Goal: Transaction & Acquisition: Book appointment/travel/reservation

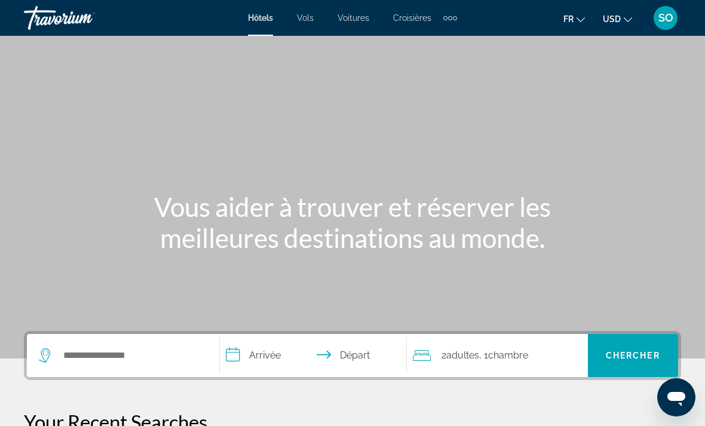
click at [620, 24] on span "USD" at bounding box center [612, 19] width 18 height 10
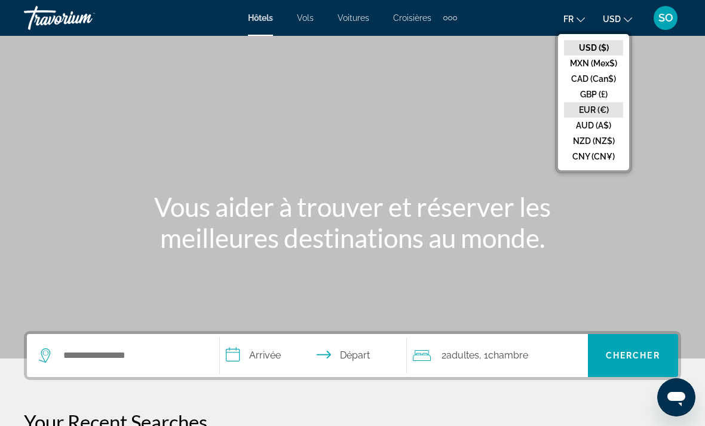
click at [576, 113] on button "EUR (€)" at bounding box center [593, 110] width 59 height 16
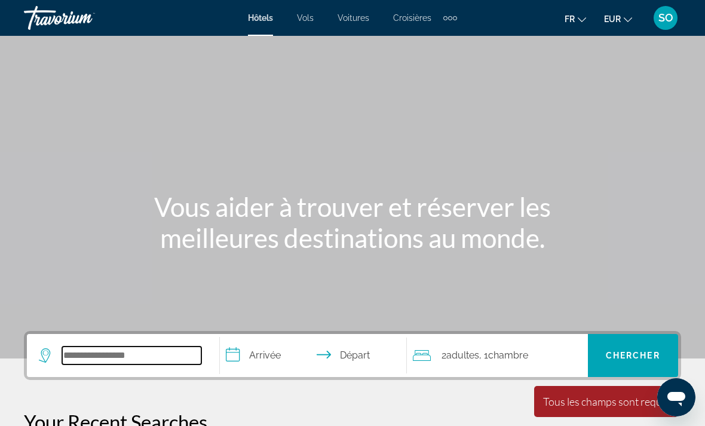
click at [78, 350] on input "Search hotel destination" at bounding box center [131, 356] width 139 height 18
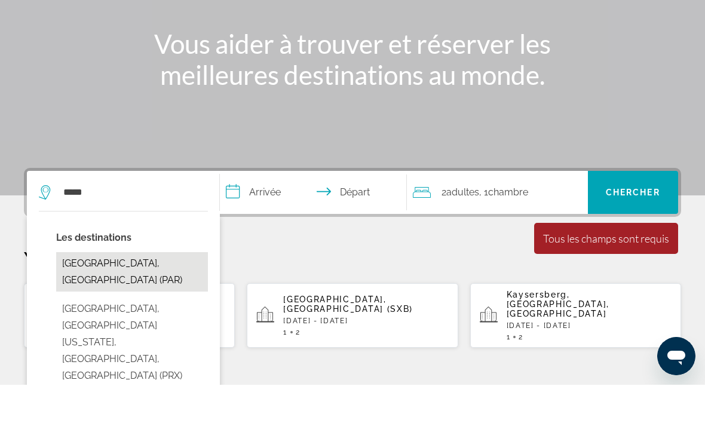
click at [88, 293] on button "[GEOGRAPHIC_DATA], [GEOGRAPHIC_DATA] (PAR)" at bounding box center [132, 312] width 152 height 39
type input "**********"
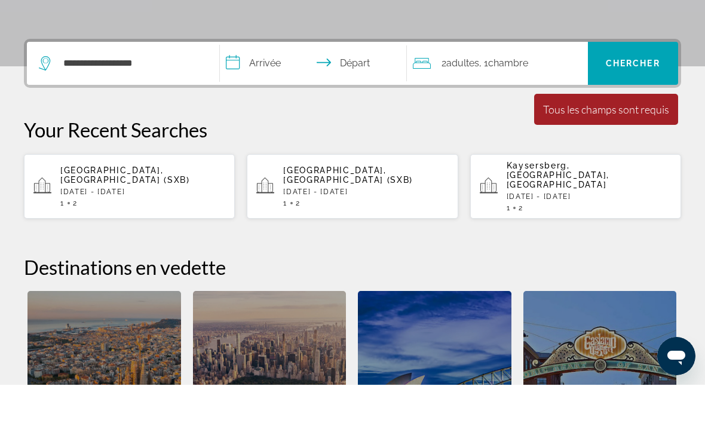
click at [266, 83] on input "**********" at bounding box center [316, 106] width 192 height 47
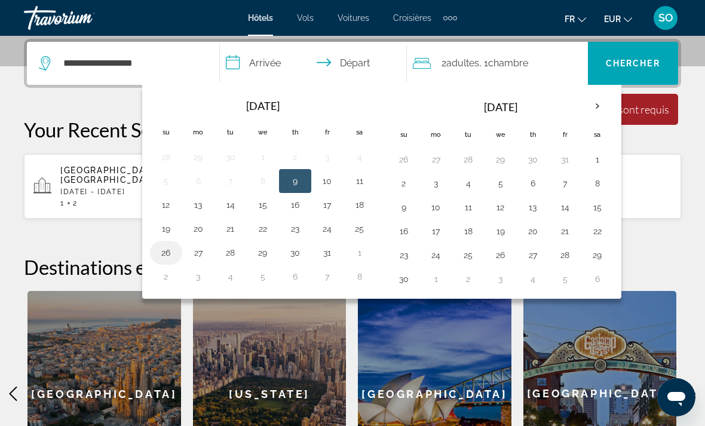
click at [174, 253] on button "26" at bounding box center [166, 252] width 19 height 17
click at [298, 256] on button "30" at bounding box center [295, 252] width 19 height 17
type input "**********"
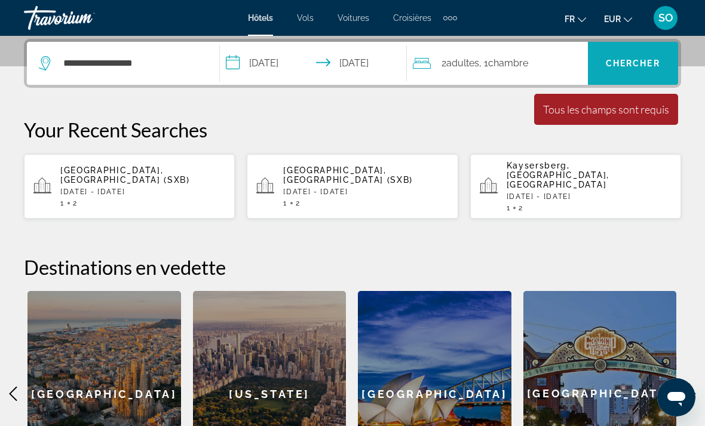
click at [636, 62] on span "Chercher" at bounding box center [633, 64] width 54 height 10
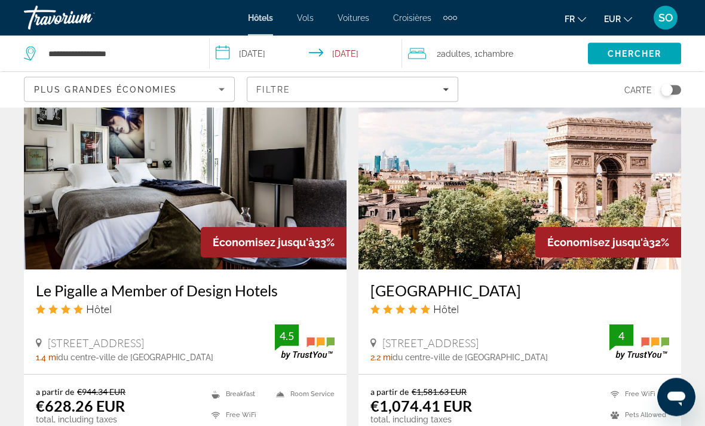
scroll to position [1854, 0]
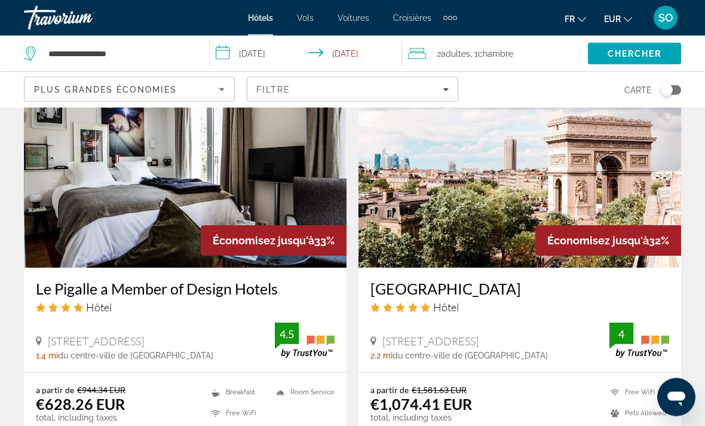
click at [85, 194] on img "Main content" at bounding box center [185, 172] width 323 height 191
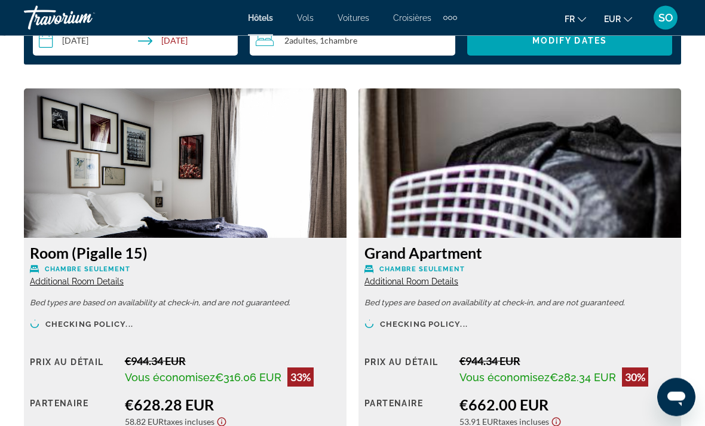
scroll to position [1749, 0]
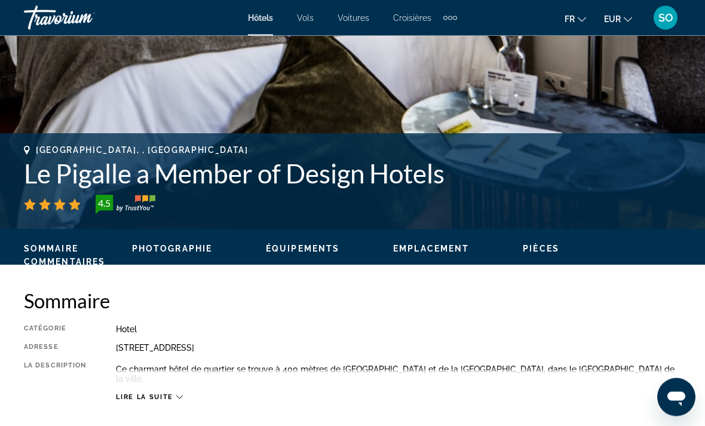
click at [172, 396] on span "Lire la suite" at bounding box center [144, 398] width 57 height 8
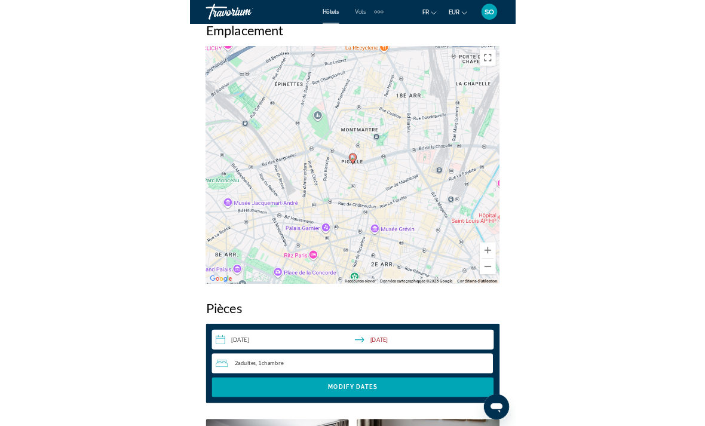
scroll to position [1384, 0]
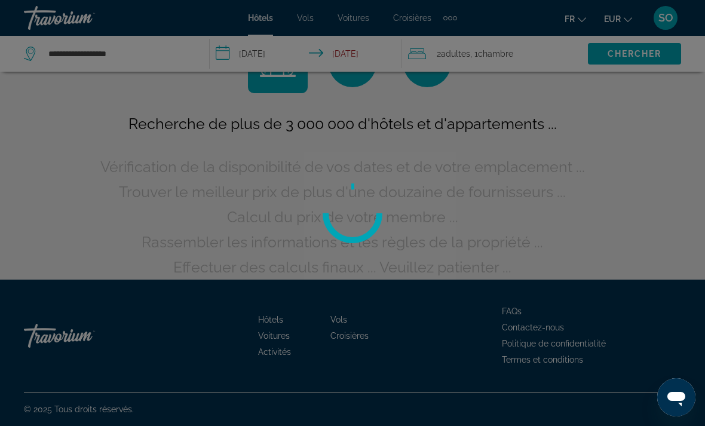
scroll to position [56, 0]
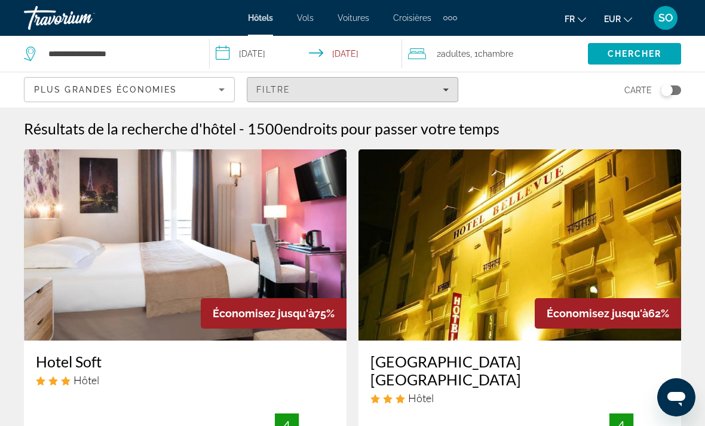
click at [452, 128] on span "endroits pour passer votre temps" at bounding box center [391, 129] width 216 height 18
click at [448, 126] on span "endroits pour passer votre temps" at bounding box center [391, 129] width 216 height 18
click at [442, 128] on span "endroits pour passer votre temps" at bounding box center [391, 129] width 216 height 18
click at [448, 129] on span "endroits pour passer votre temps" at bounding box center [391, 129] width 216 height 18
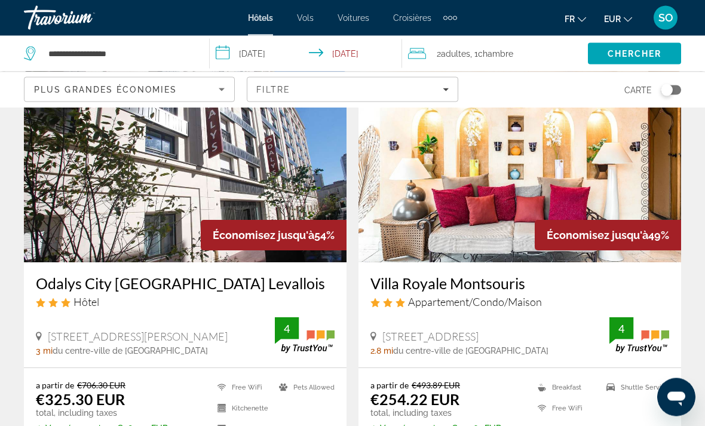
scroll to position [537, 0]
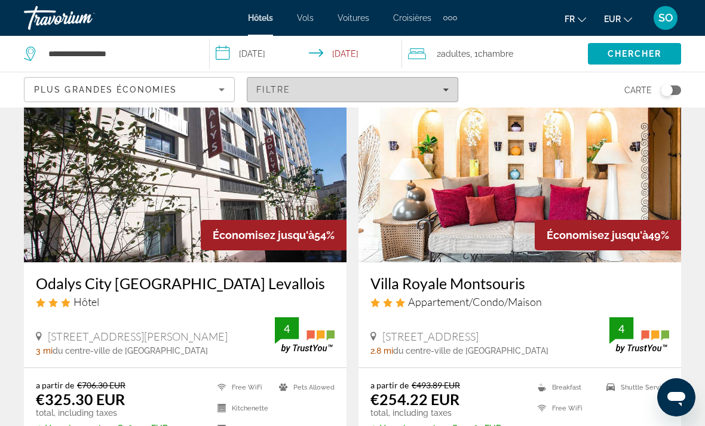
click at [449, 87] on span "Filters" at bounding box center [352, 89] width 210 height 29
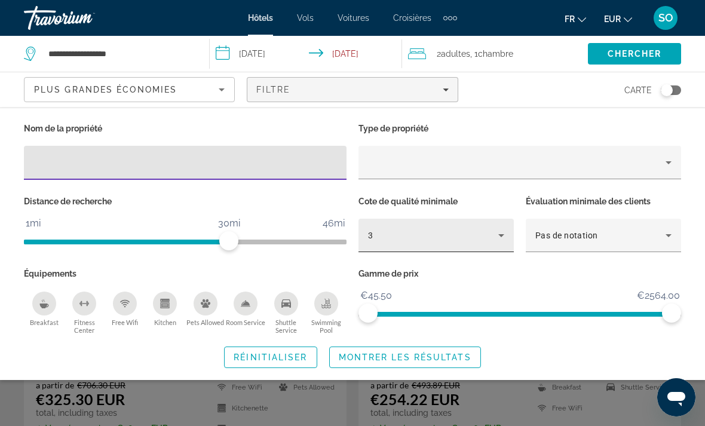
click at [500, 240] on icon "Hotel Filters" at bounding box center [501, 235] width 14 height 14
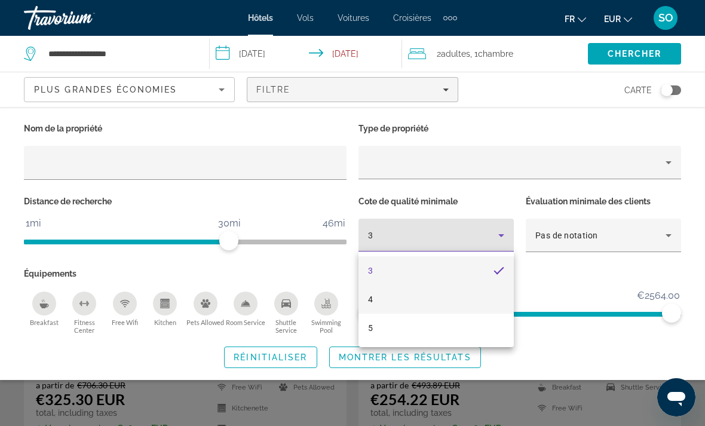
click at [432, 297] on mat-option "4" at bounding box center [436, 299] width 155 height 29
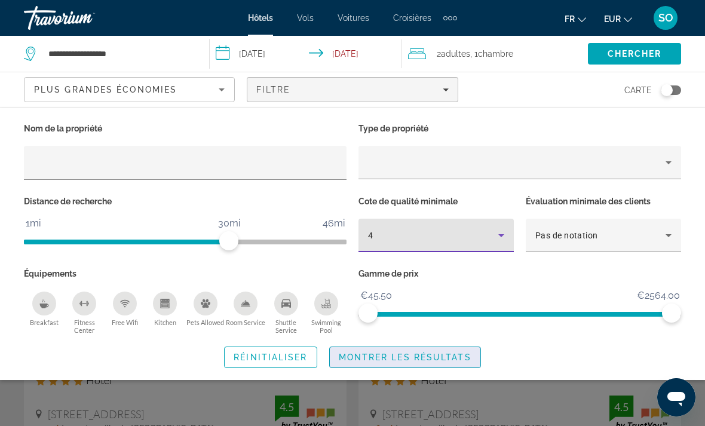
click at [433, 353] on span "Montrer les résultats" at bounding box center [405, 358] width 133 height 10
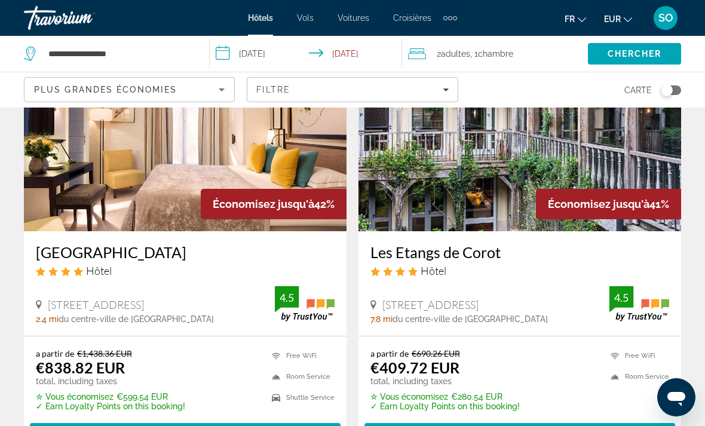
scroll to position [110, 0]
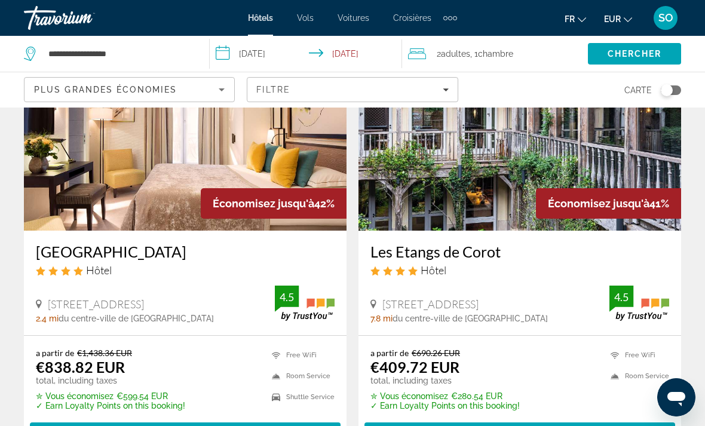
click at [71, 186] on img "Main content" at bounding box center [185, 134] width 323 height 191
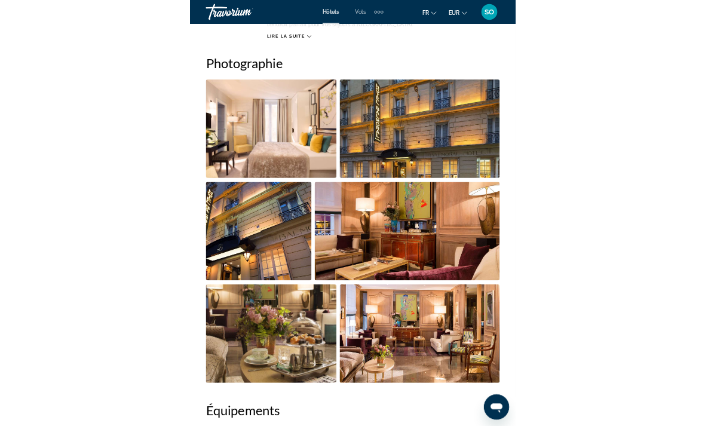
scroll to position [853, 0]
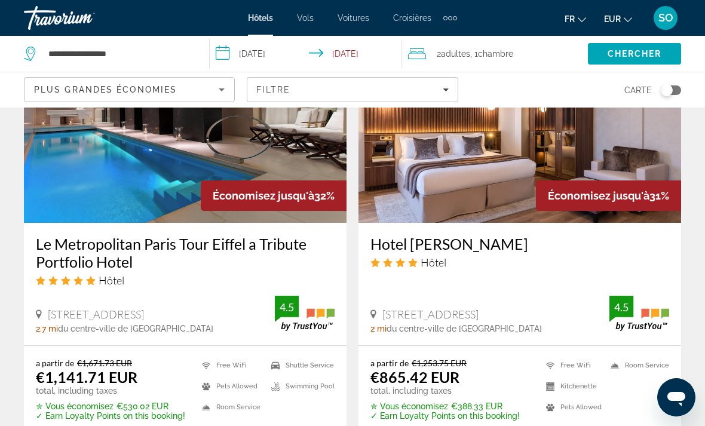
scroll to position [999, 0]
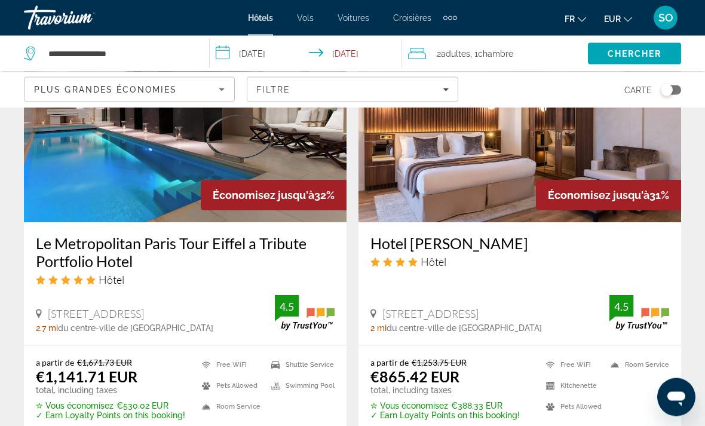
click at [75, 183] on img "Main content" at bounding box center [185, 127] width 323 height 191
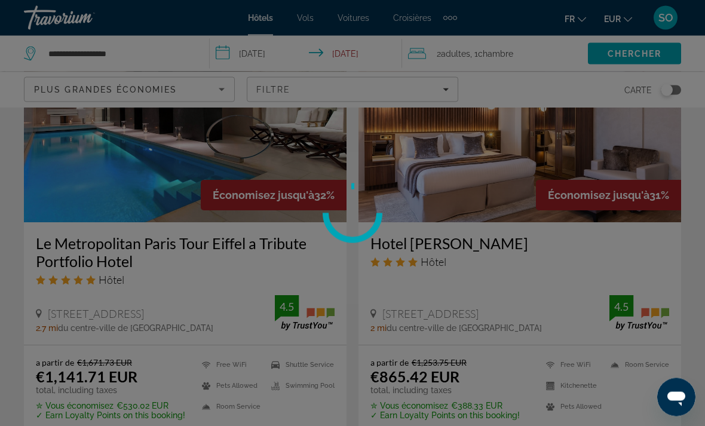
scroll to position [1000, 0]
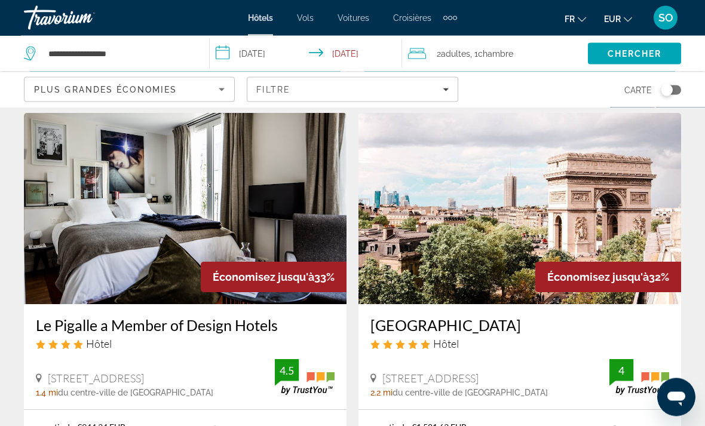
scroll to position [551, 0]
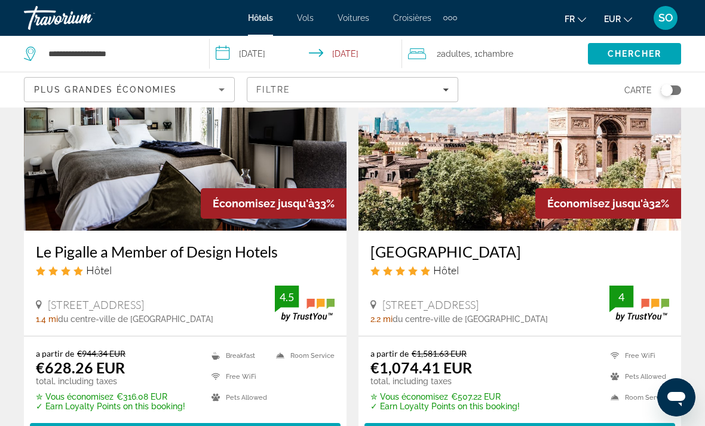
click at [407, 186] on img "Main content" at bounding box center [520, 134] width 323 height 191
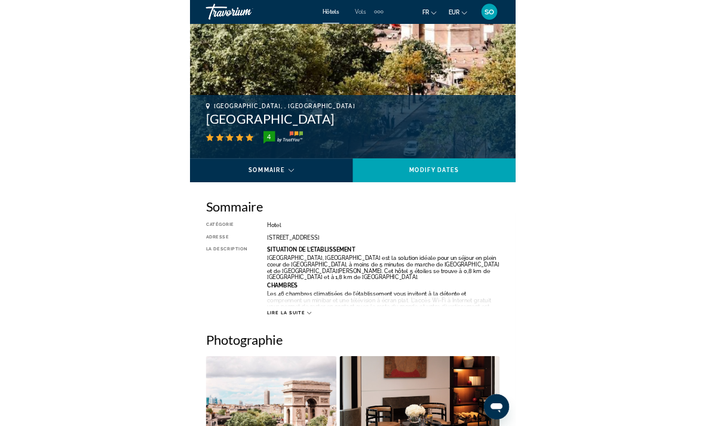
scroll to position [473, 0]
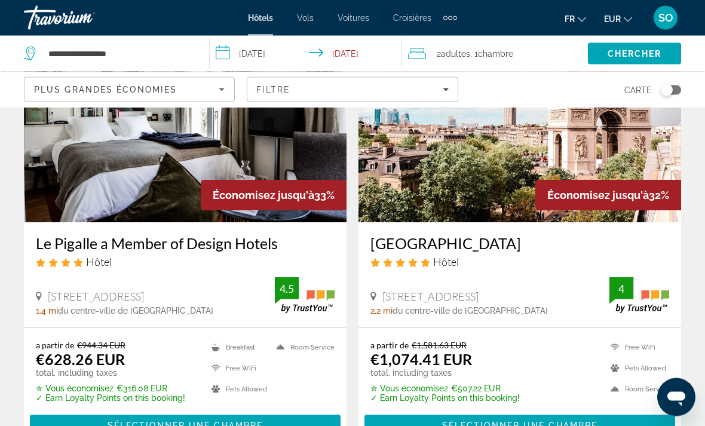
scroll to position [564, 0]
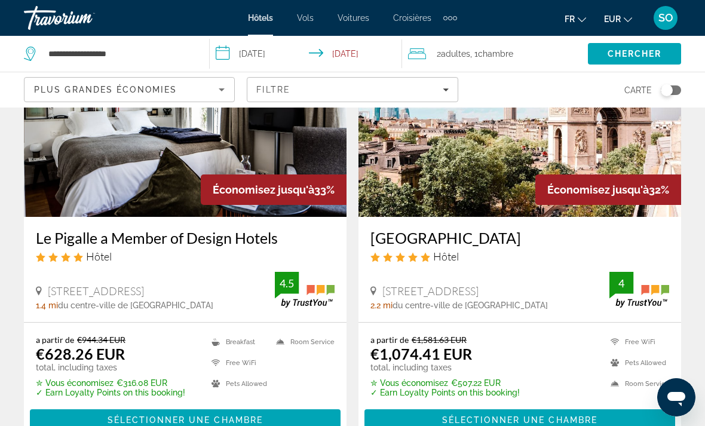
click at [443, 172] on img "Main content" at bounding box center [520, 121] width 323 height 191
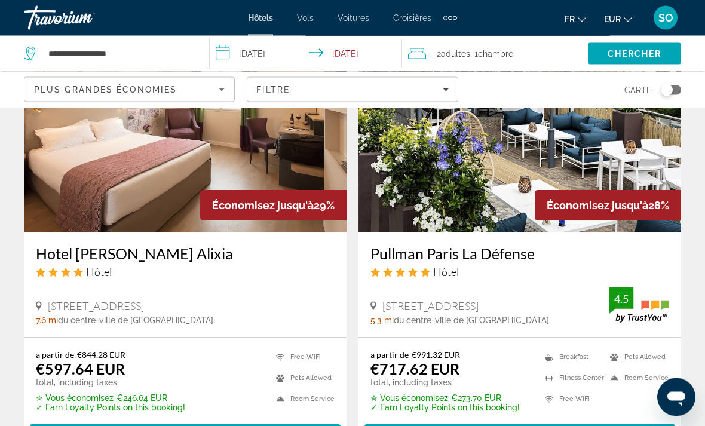
scroll to position [1889, 0]
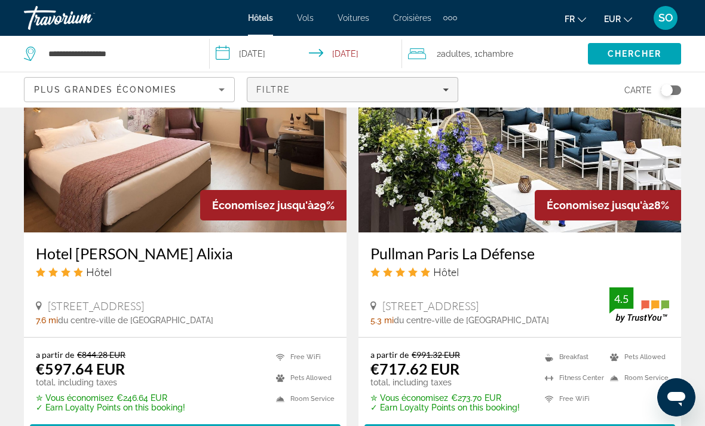
click at [446, 94] on span "Filters" at bounding box center [352, 89] width 210 height 29
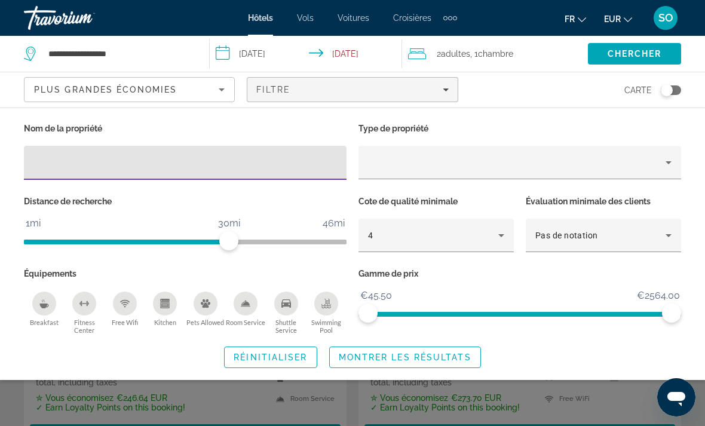
click at [329, 301] on icon "Swimming Pool" at bounding box center [327, 304] width 10 height 10
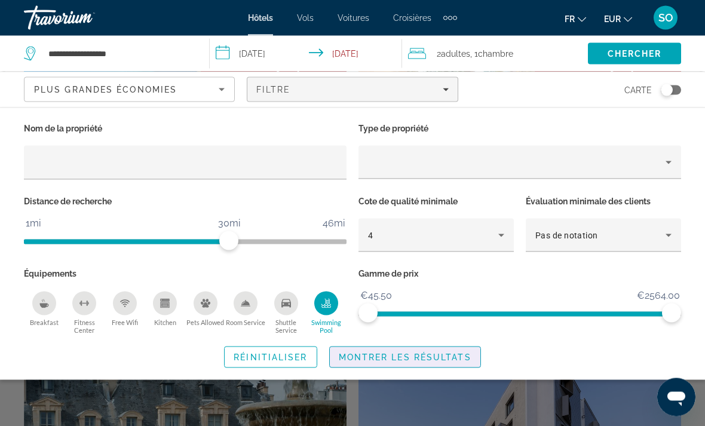
scroll to position [248, 0]
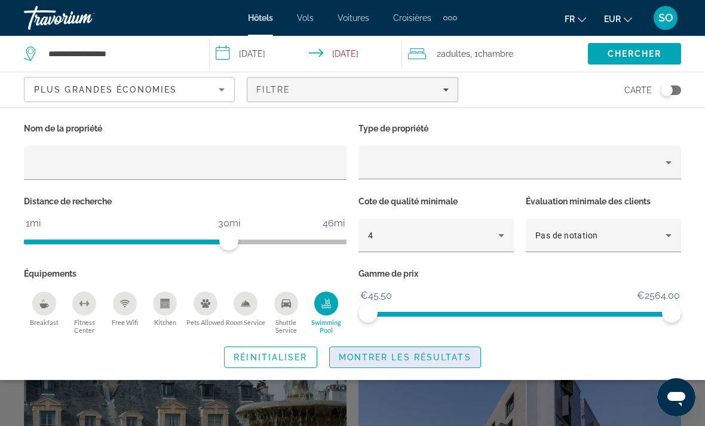
click at [436, 353] on span "Montrer les résultats" at bounding box center [405, 358] width 133 height 10
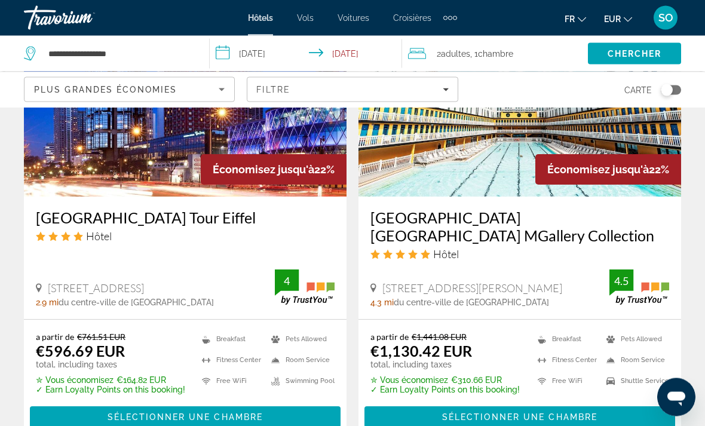
scroll to position [1063, 0]
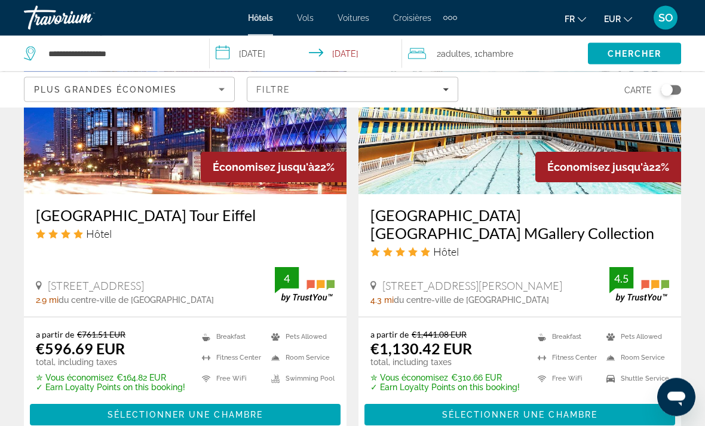
click at [85, 156] on img "Main content" at bounding box center [185, 99] width 323 height 191
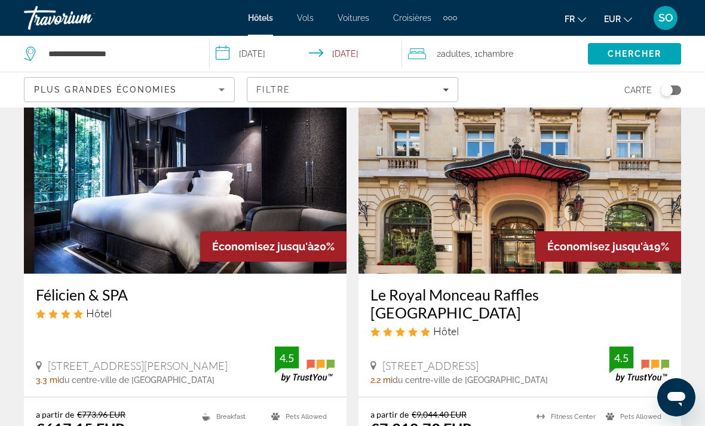
scroll to position [1460, 0]
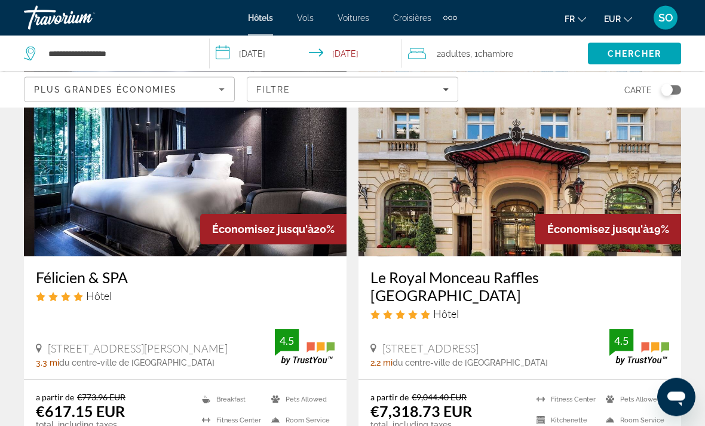
click at [85, 216] on img "Main content" at bounding box center [185, 161] width 323 height 191
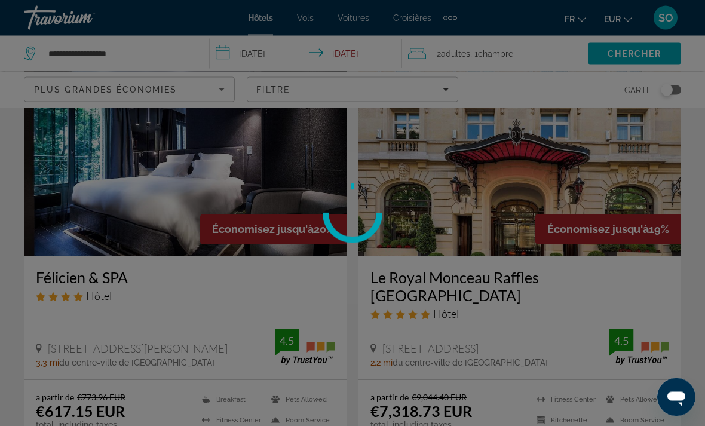
scroll to position [1460, 0]
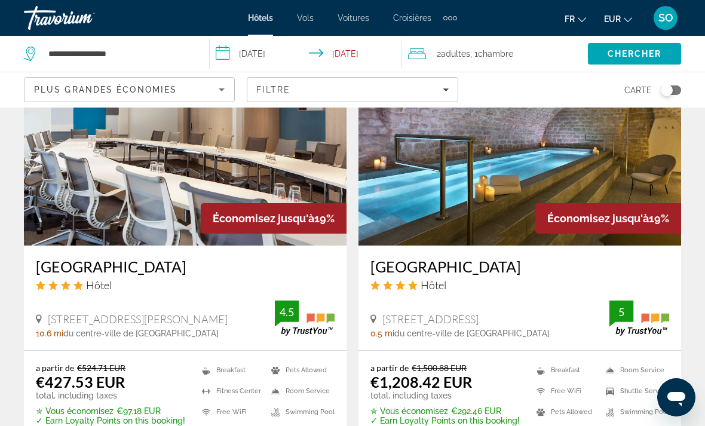
scroll to position [1932, 0]
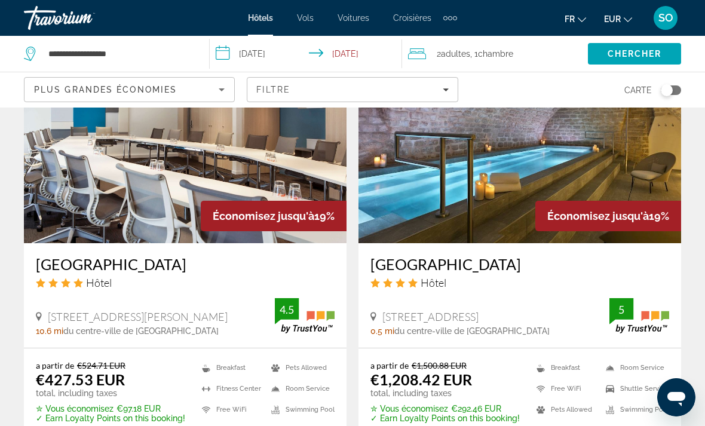
click at [376, 213] on img "Main content" at bounding box center [520, 147] width 323 height 191
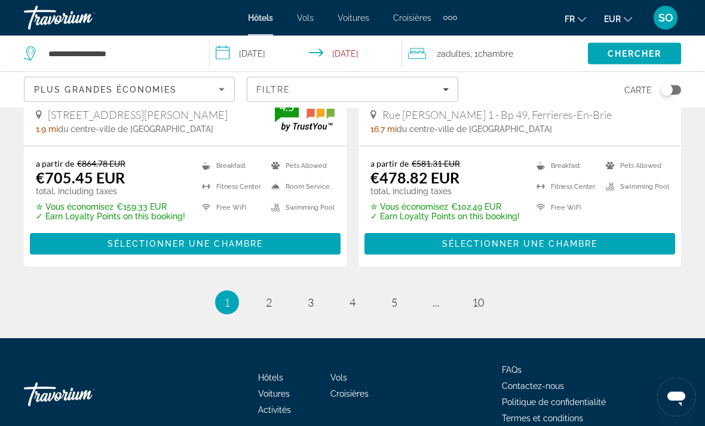
scroll to position [2570, 0]
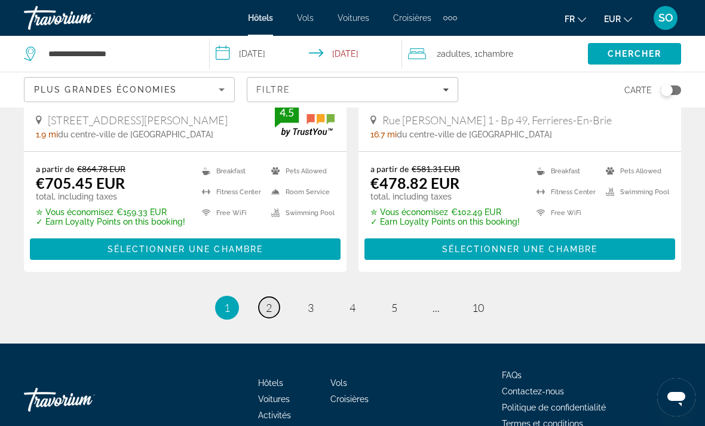
click at [268, 301] on span "2" at bounding box center [269, 307] width 6 height 13
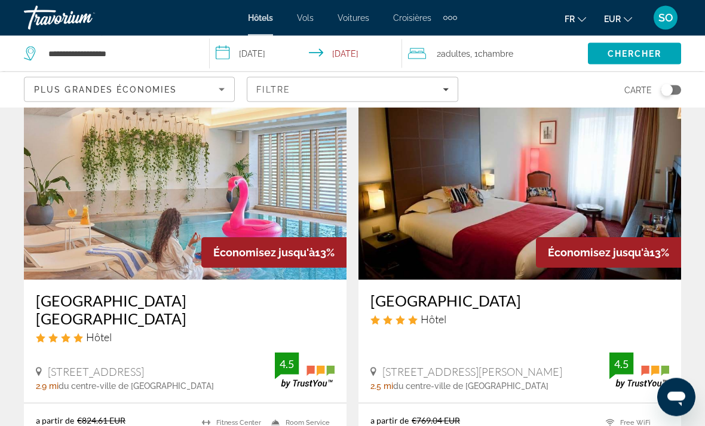
scroll to position [1839, 0]
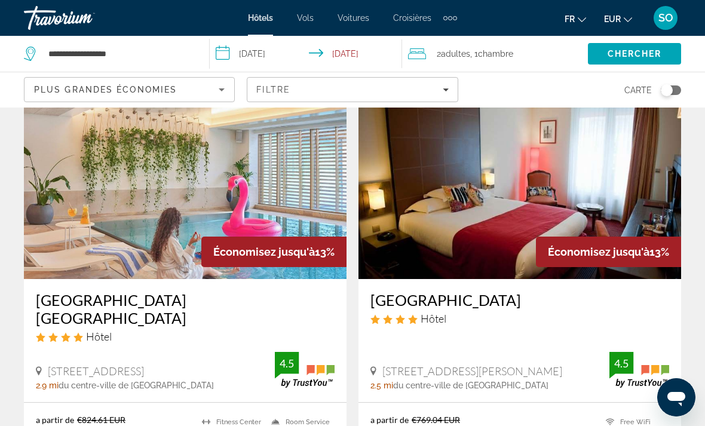
click at [474, 189] on img "Main content" at bounding box center [520, 183] width 323 height 191
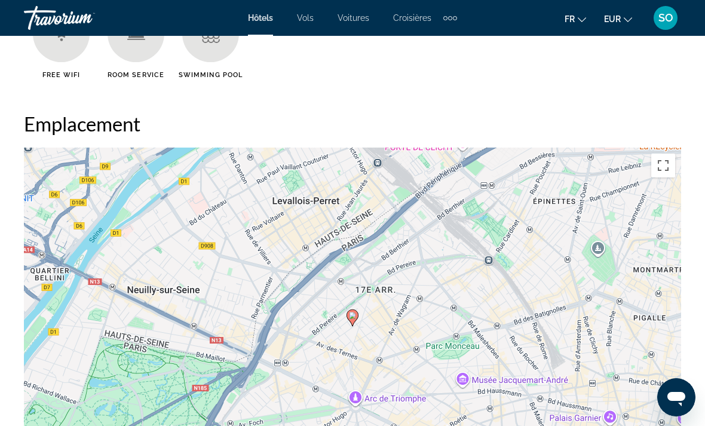
scroll to position [1252, 0]
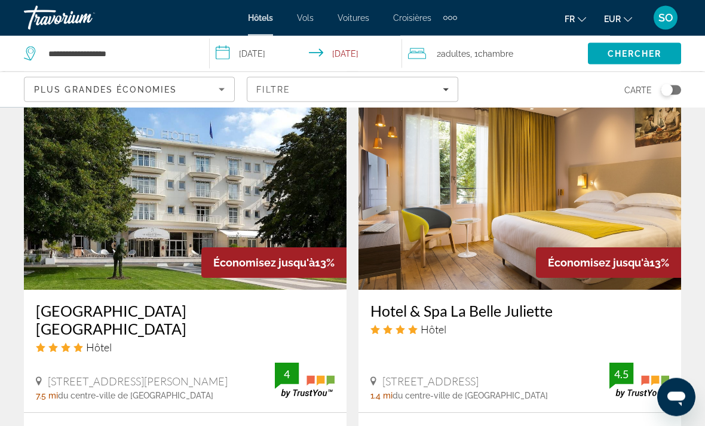
scroll to position [2292, 0]
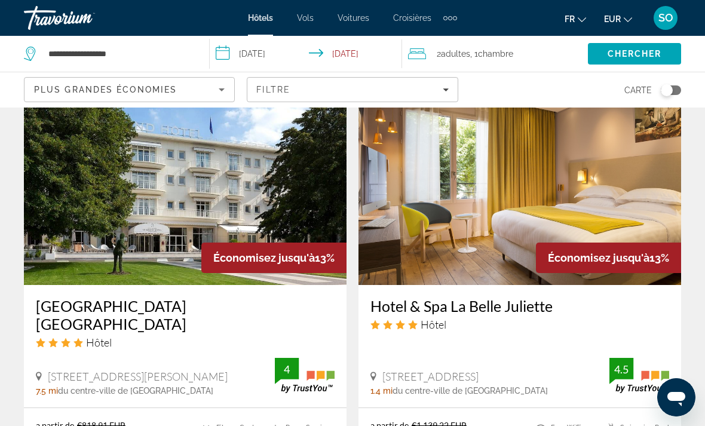
click at [410, 193] on img "Main content" at bounding box center [520, 189] width 323 height 191
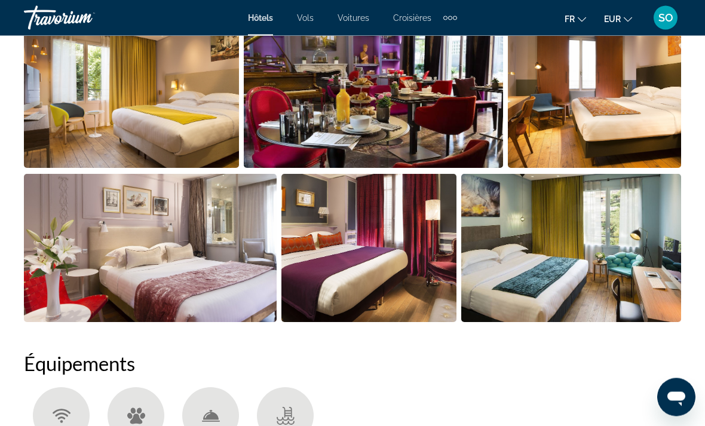
scroll to position [803, 0]
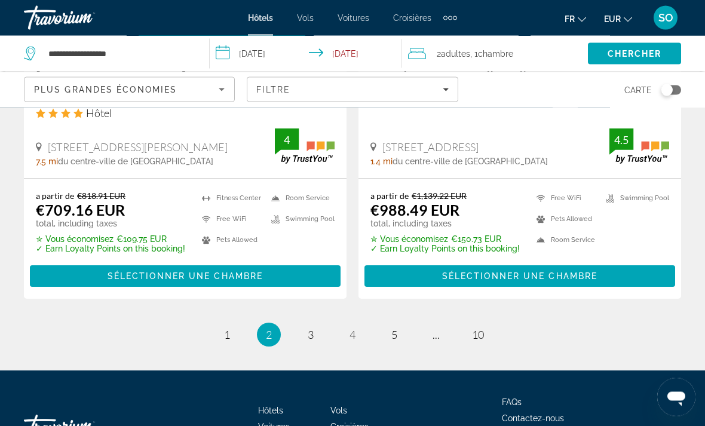
scroll to position [2543, 0]
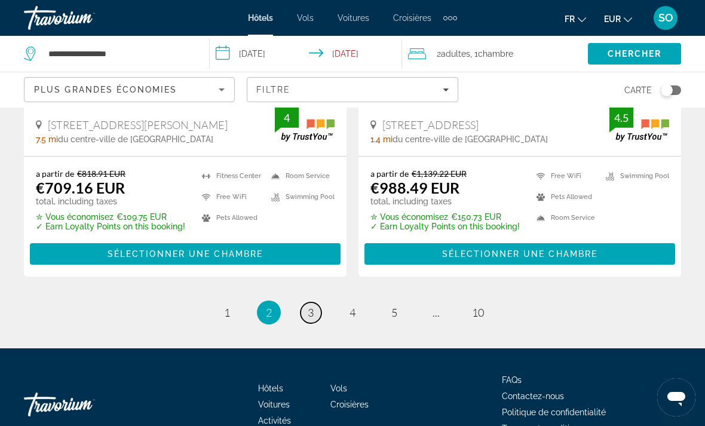
click at [305, 302] on link "page 3" at bounding box center [311, 312] width 21 height 21
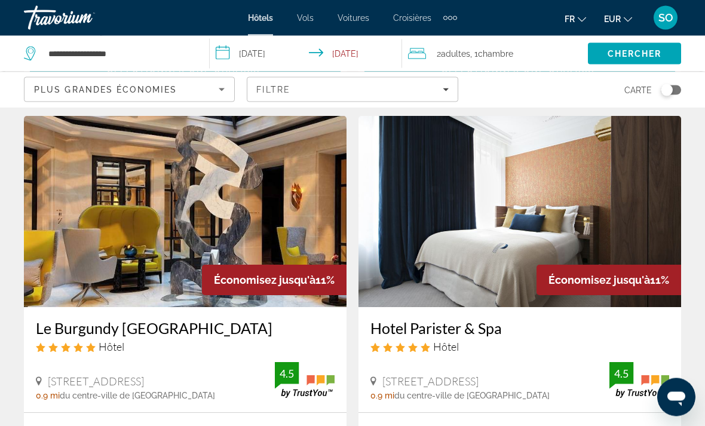
scroll to position [1414, 0]
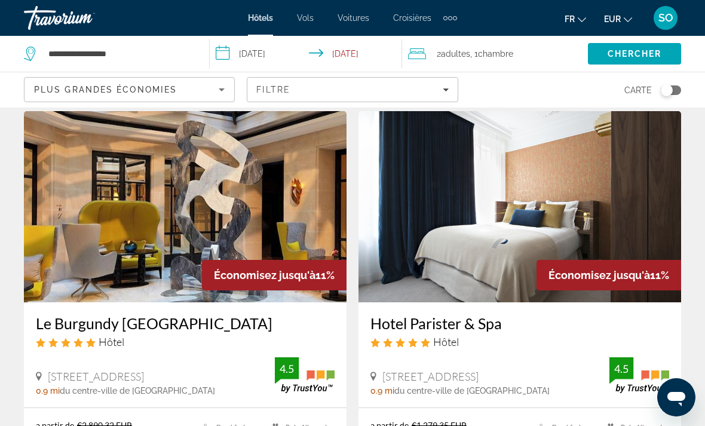
click at [427, 218] on img "Main content" at bounding box center [520, 206] width 323 height 191
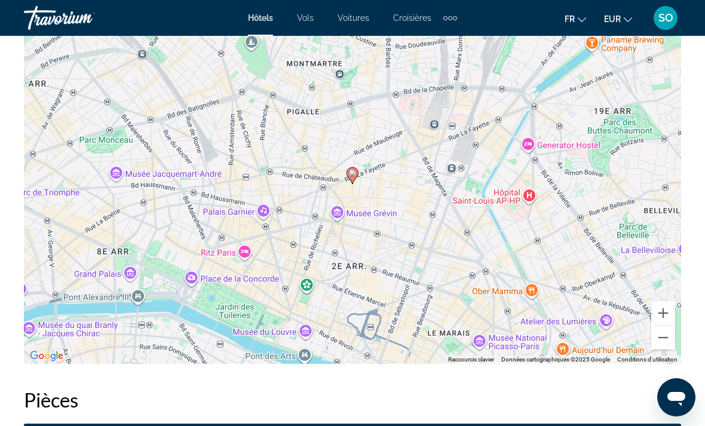
scroll to position [1363, 0]
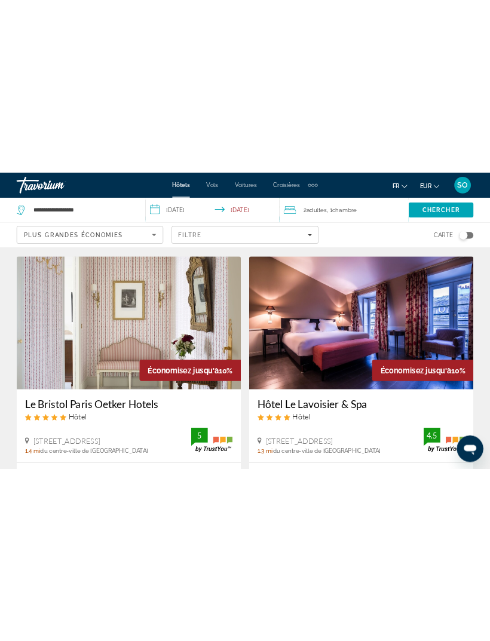
scroll to position [2388, 0]
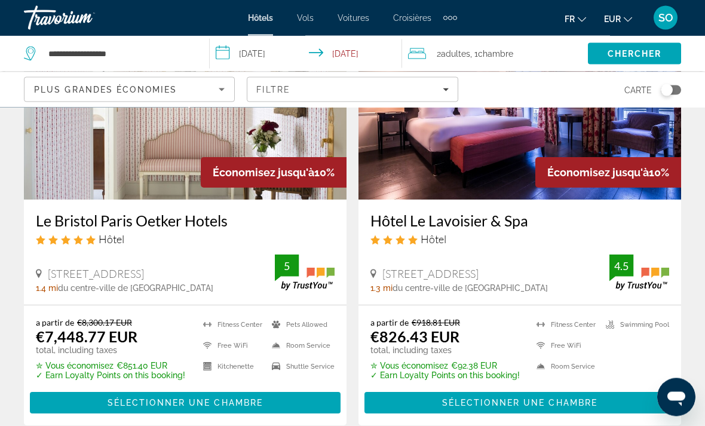
scroll to position [2418, 0]
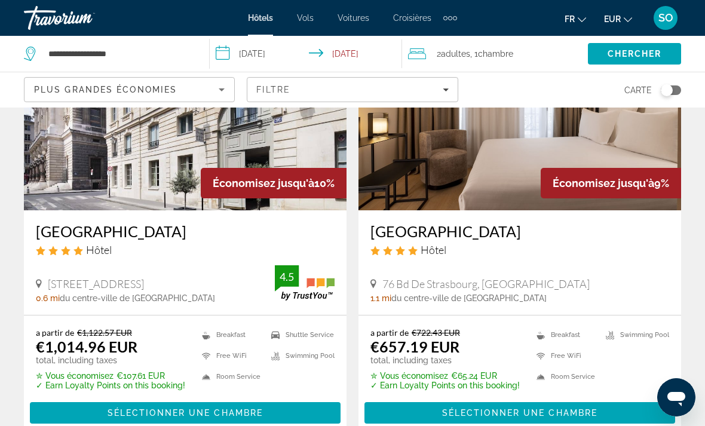
scroll to position [131, 0]
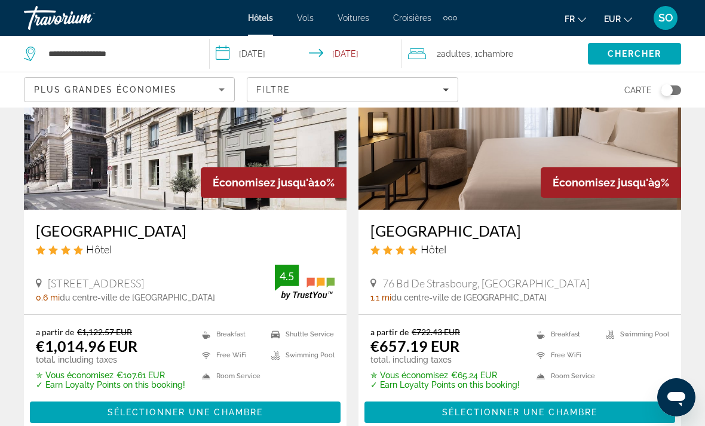
click at [416, 170] on img "Main content" at bounding box center [520, 114] width 323 height 191
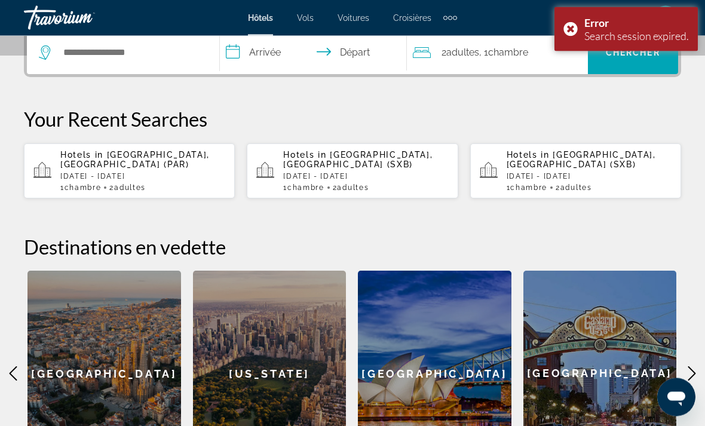
scroll to position [303, 0]
click at [91, 165] on div "Hotels in Paris, France (PAR) Sun, 26 Oct - Thu, 30 Oct 1 Chambre pièces 2 Adul…" at bounding box center [142, 171] width 165 height 42
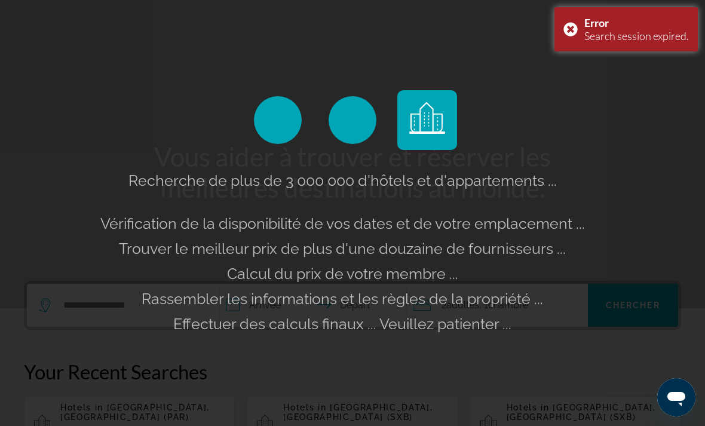
scroll to position [0, 0]
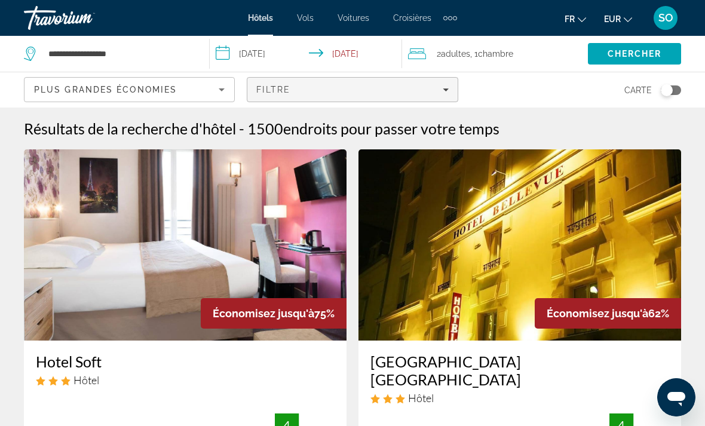
click at [443, 90] on icon "Filters" at bounding box center [446, 90] width 6 height 6
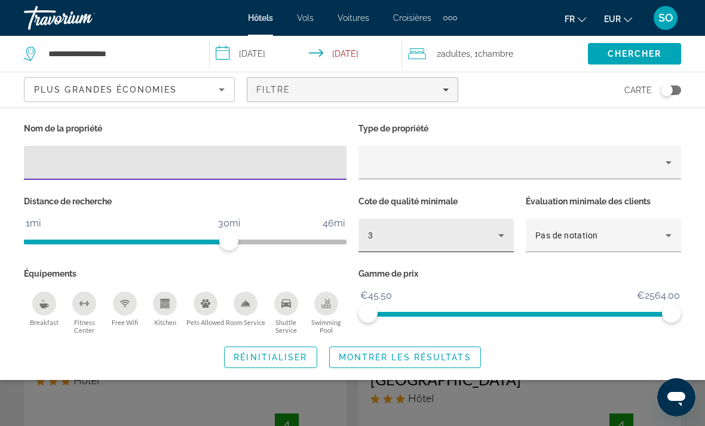
click at [501, 232] on icon "Hotel Filters" at bounding box center [501, 235] width 14 height 14
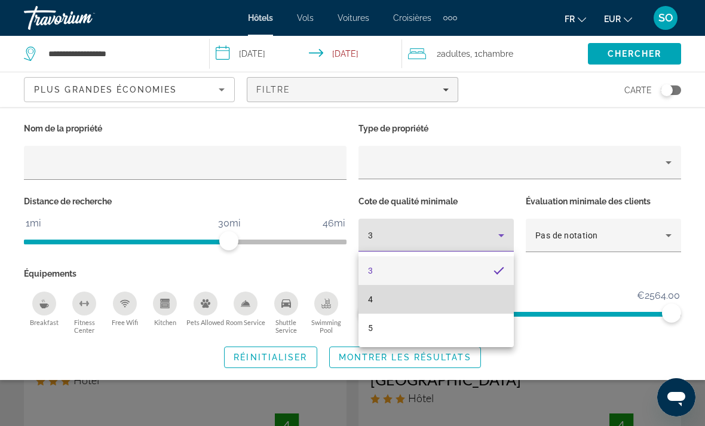
click at [427, 299] on mat-option "4" at bounding box center [436, 299] width 155 height 29
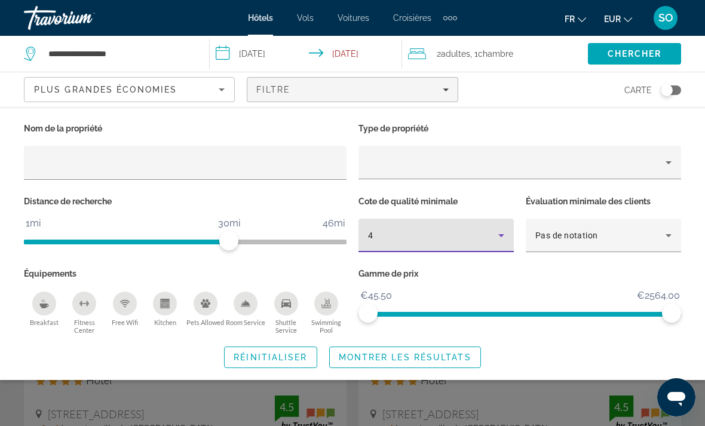
click at [325, 304] on icon "Swimming Pool" at bounding box center [327, 305] width 10 height 2
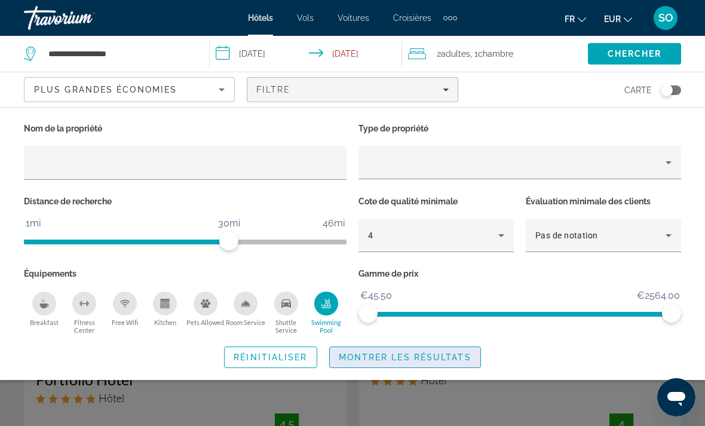
click at [366, 353] on span "Montrer les résultats" at bounding box center [405, 358] width 133 height 10
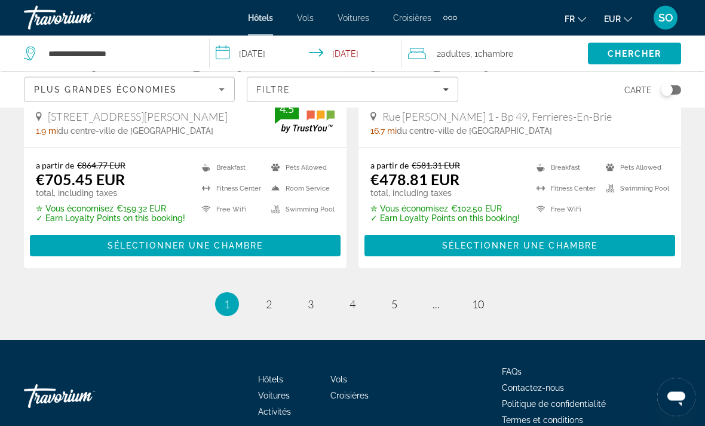
scroll to position [2577, 0]
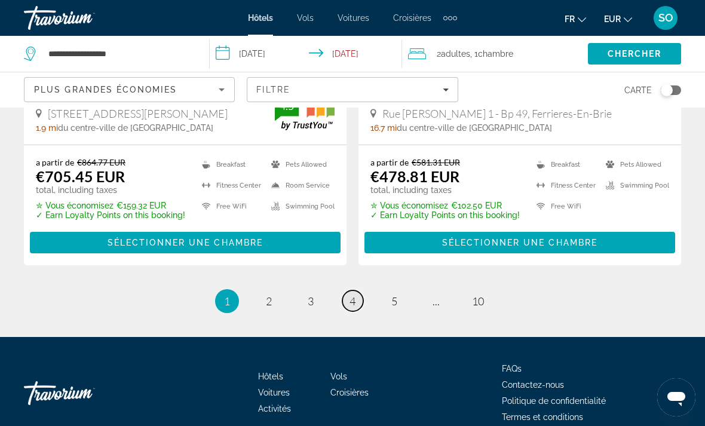
click at [344, 290] on link "page 4" at bounding box center [352, 300] width 21 height 21
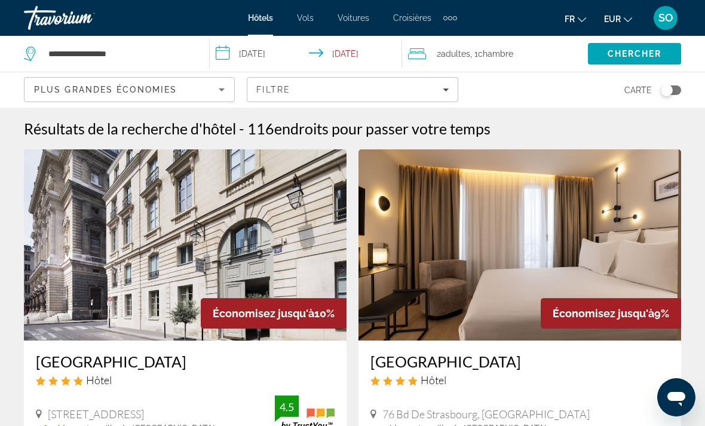
click at [463, 259] on img "Main content" at bounding box center [520, 244] width 323 height 191
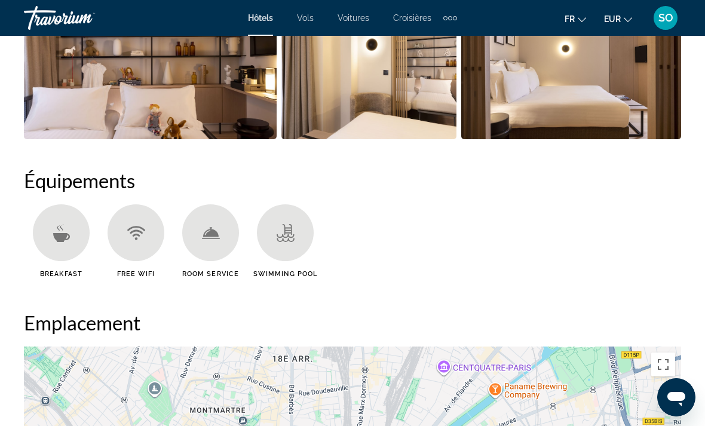
scroll to position [1032, 0]
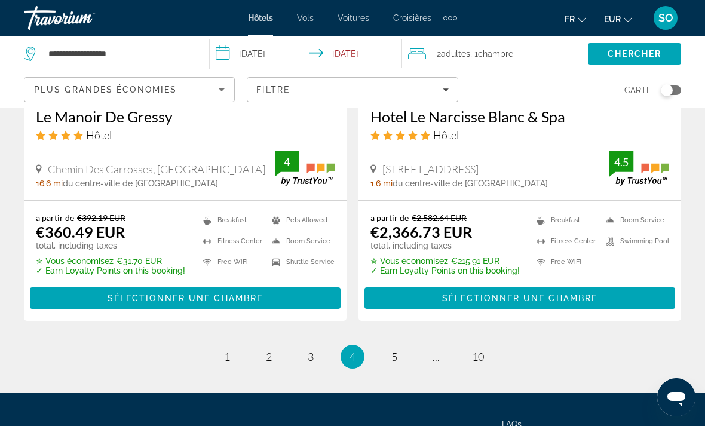
scroll to position [2542, 0]
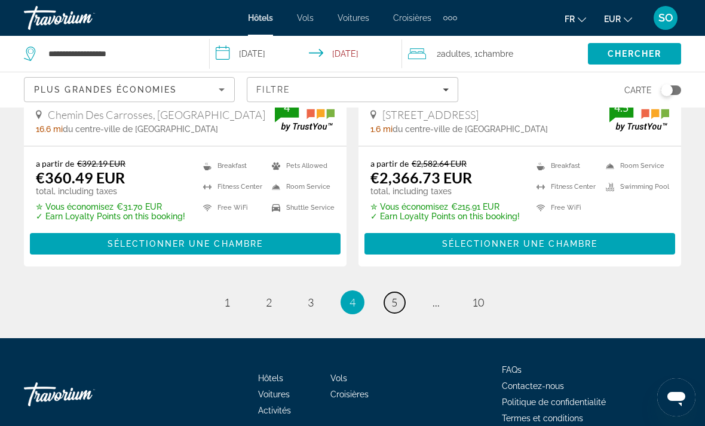
click at [389, 292] on link "page 5" at bounding box center [394, 302] width 21 height 21
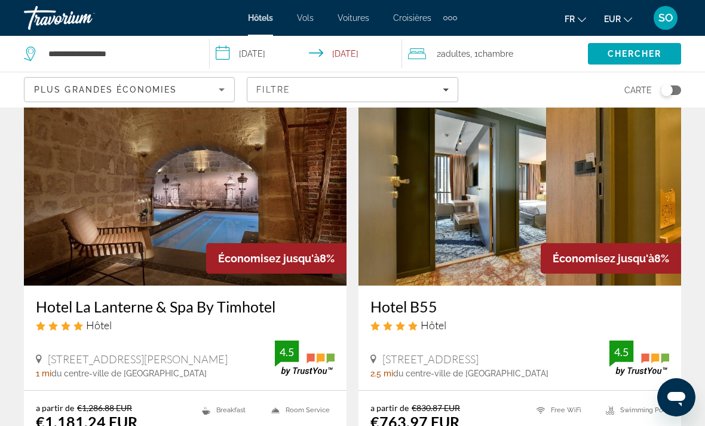
scroll to position [93, 0]
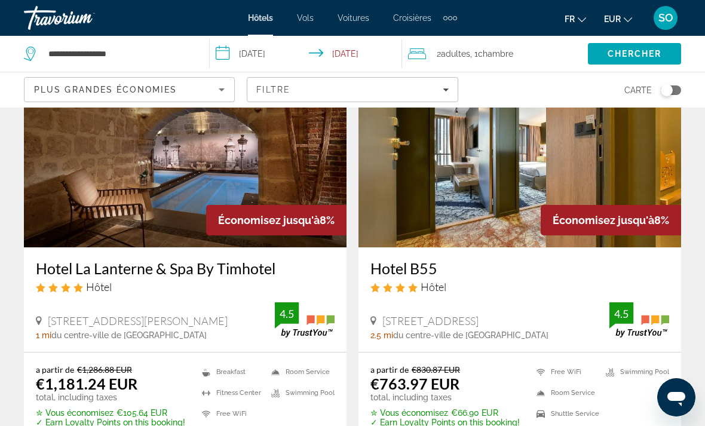
click at [76, 178] on img "Main content" at bounding box center [185, 151] width 323 height 191
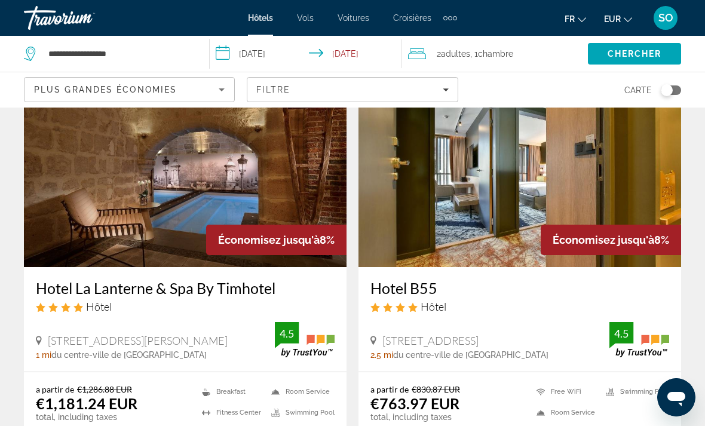
scroll to position [78, 0]
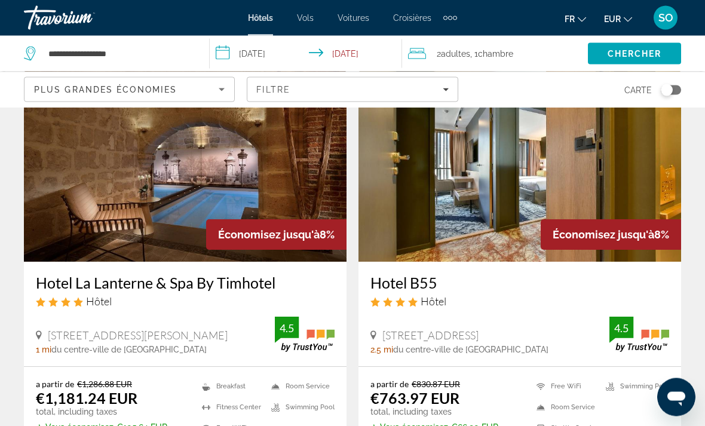
click at [435, 187] on img "Main content" at bounding box center [520, 166] width 323 height 191
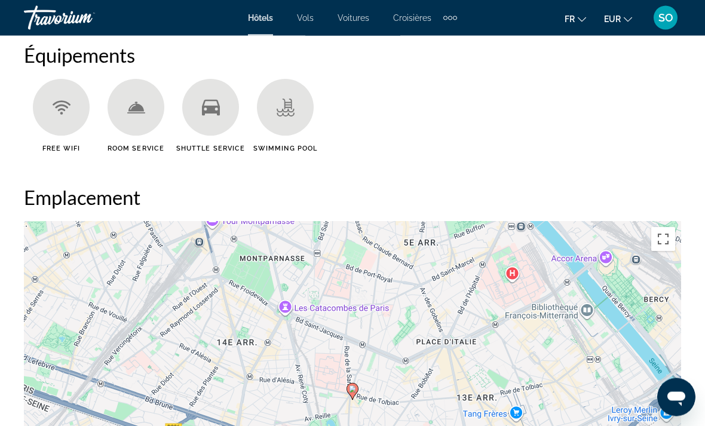
scroll to position [1171, 0]
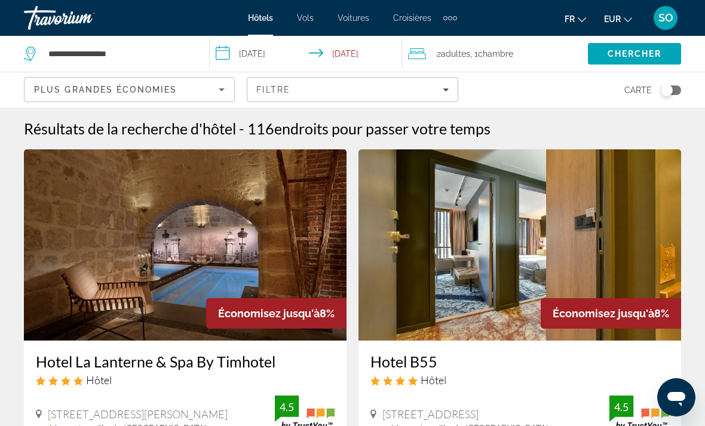
click at [493, 237] on img "Main content" at bounding box center [520, 244] width 323 height 191
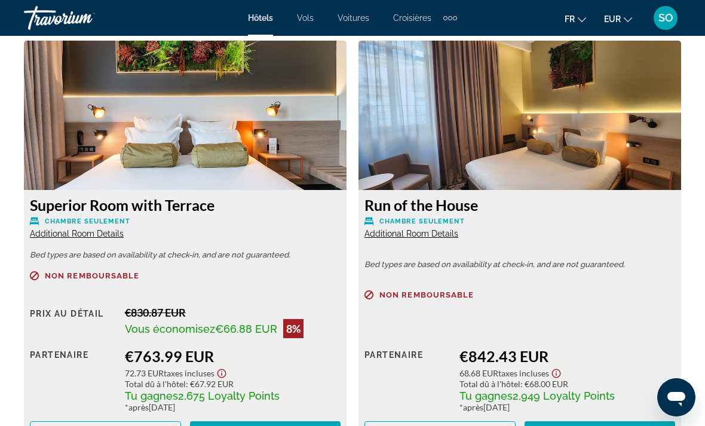
scroll to position [1869, 0]
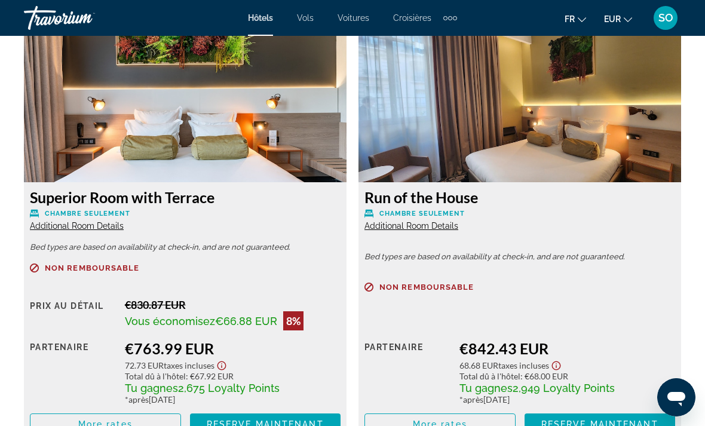
click at [75, 225] on span "Additional Room Details" at bounding box center [77, 226] width 94 height 10
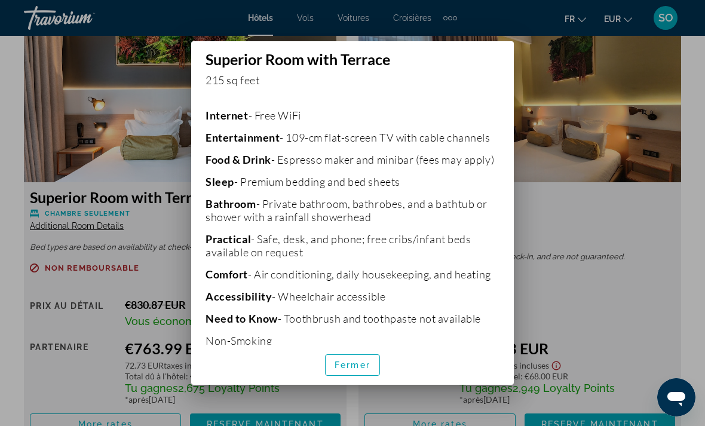
scroll to position [249, 0]
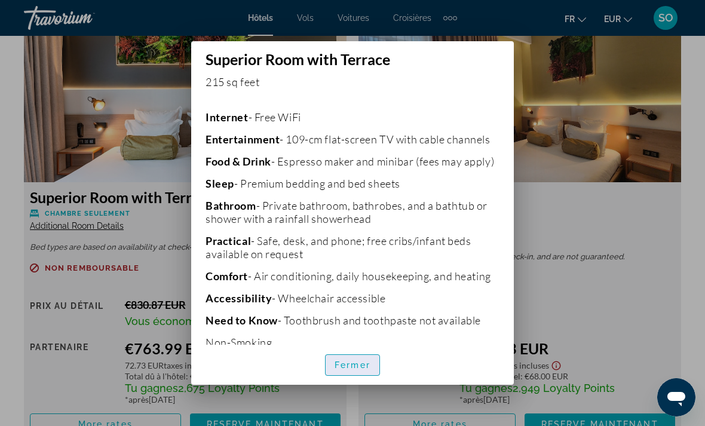
click at [354, 370] on span "Fermer" at bounding box center [353, 365] width 36 height 10
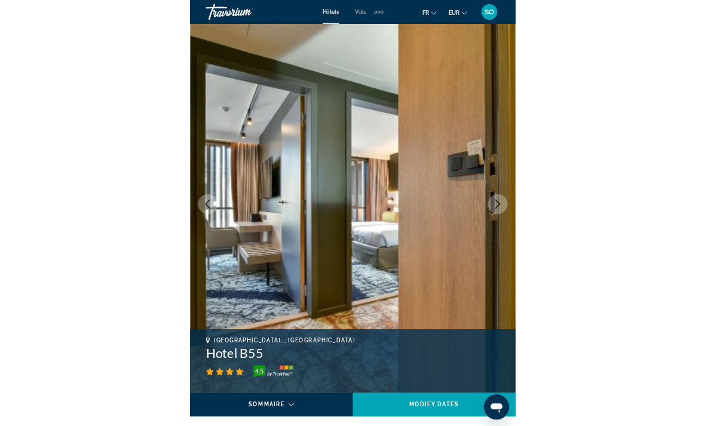
scroll to position [0, 0]
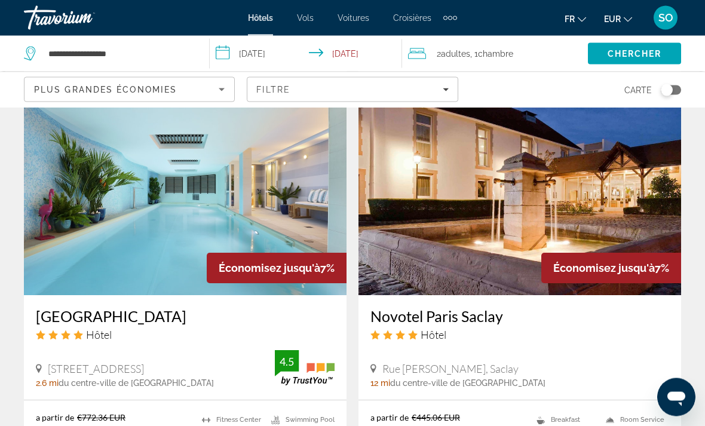
scroll to position [928, 0]
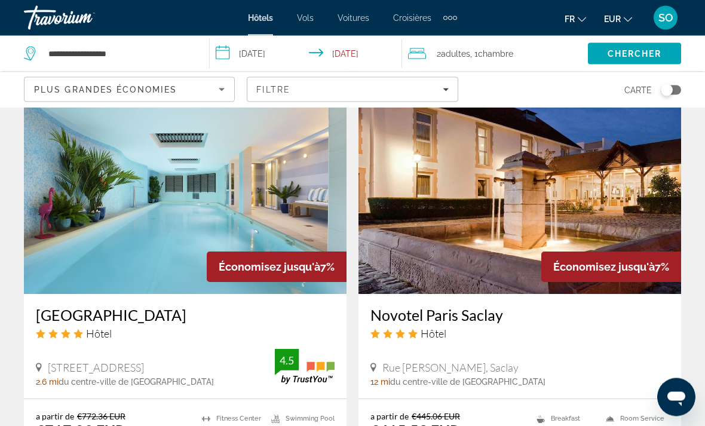
click at [73, 270] on img "Main content" at bounding box center [185, 198] width 323 height 191
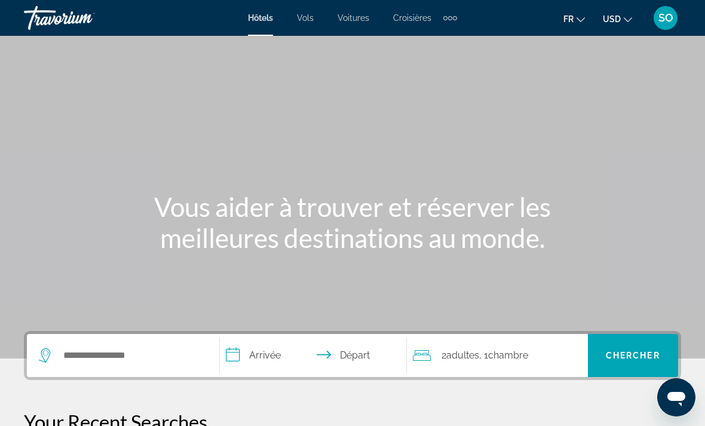
click at [625, 26] on button "USD USD ($) MXN (Mex$) CAD (Can$) GBP (£) EUR (€) AUD (A$) NZD (NZ$) CNY (CN¥)" at bounding box center [617, 18] width 29 height 17
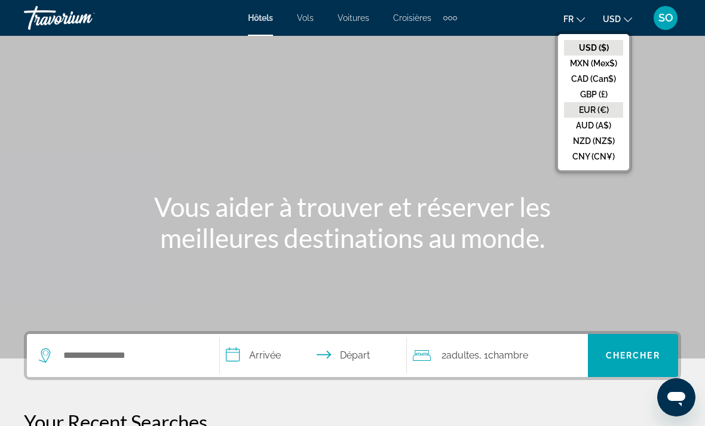
click at [574, 113] on button "EUR (€)" at bounding box center [593, 110] width 59 height 16
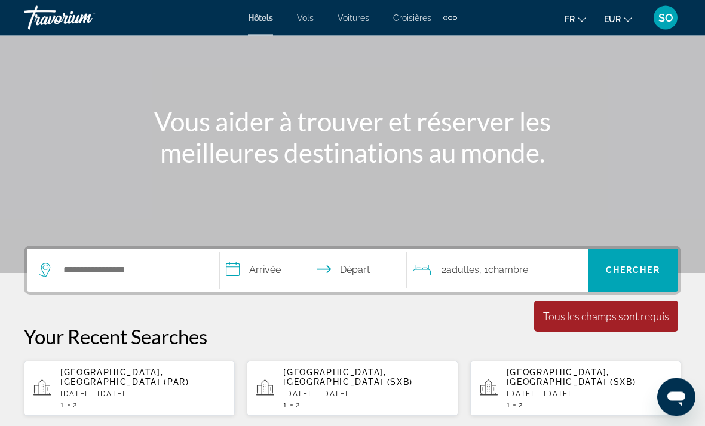
scroll to position [97, 0]
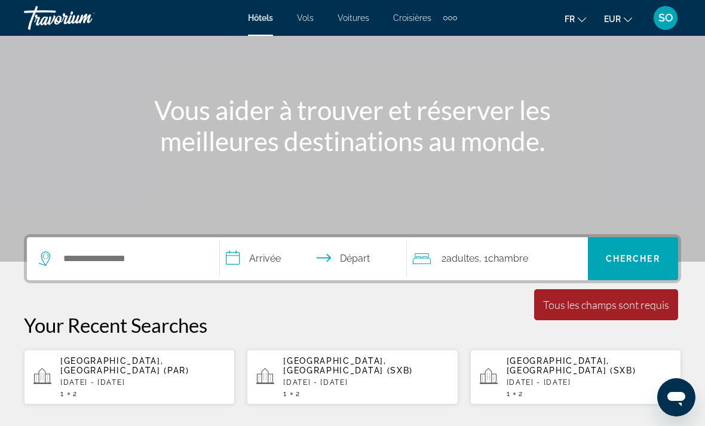
click at [94, 378] on p "[DATE] - [DATE]" at bounding box center [142, 382] width 165 height 8
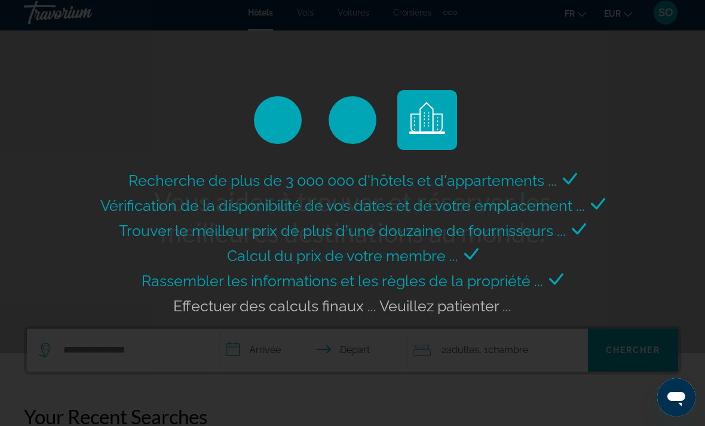
scroll to position [0, 0]
